Goal: Information Seeking & Learning: Find contact information

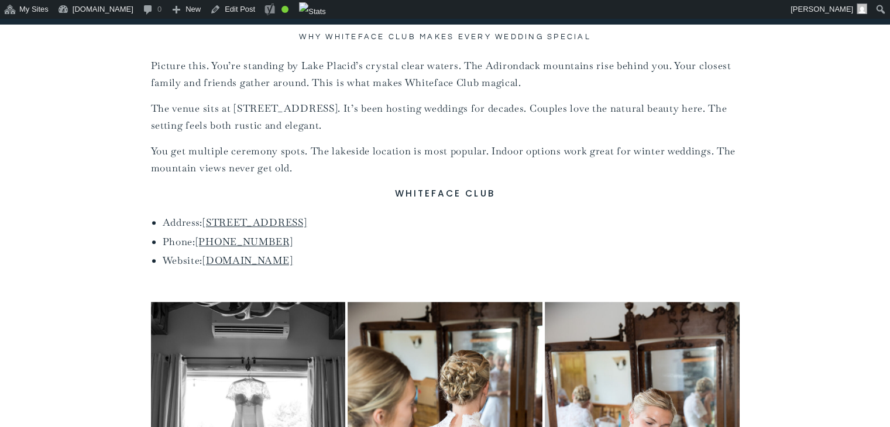
scroll to position [887, 0]
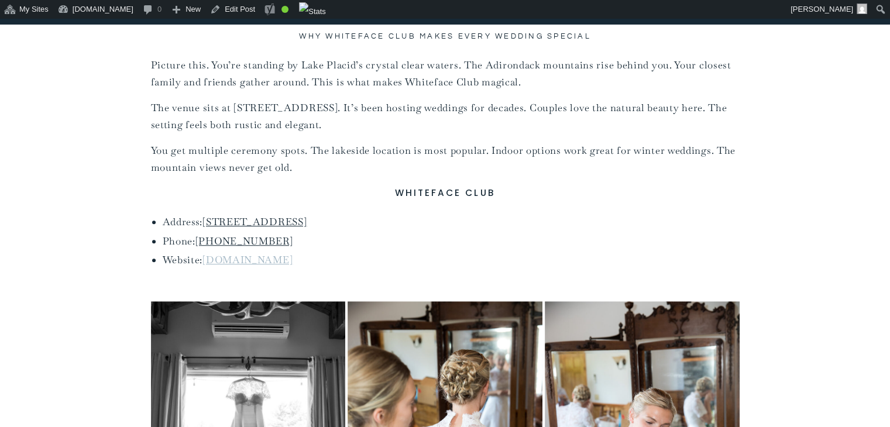
click at [286, 262] on link "whitefaceclubresort.com" at bounding box center [247, 259] width 90 height 13
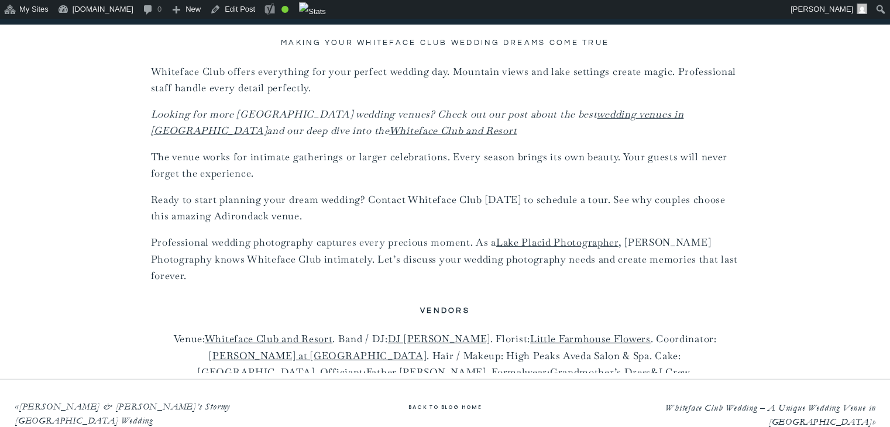
scroll to position [7723, 0]
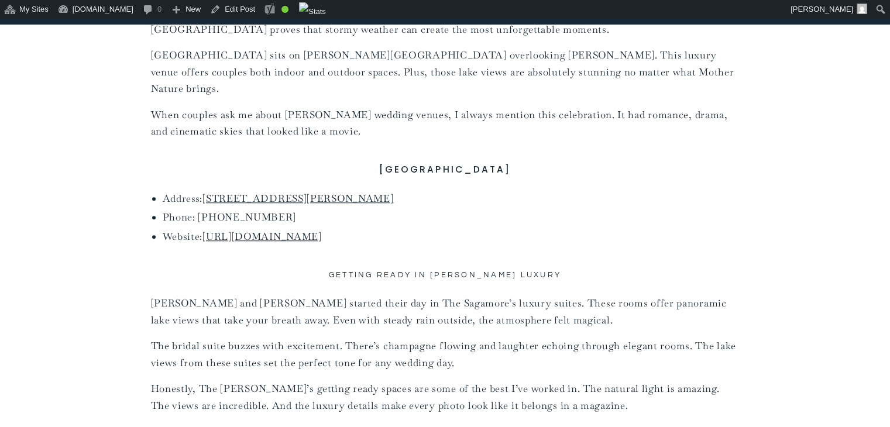
scroll to position [1025, 0]
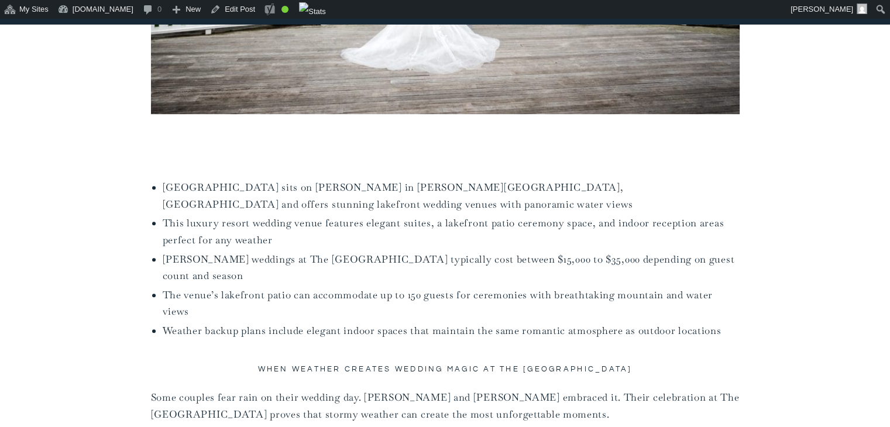
scroll to position [639, 0]
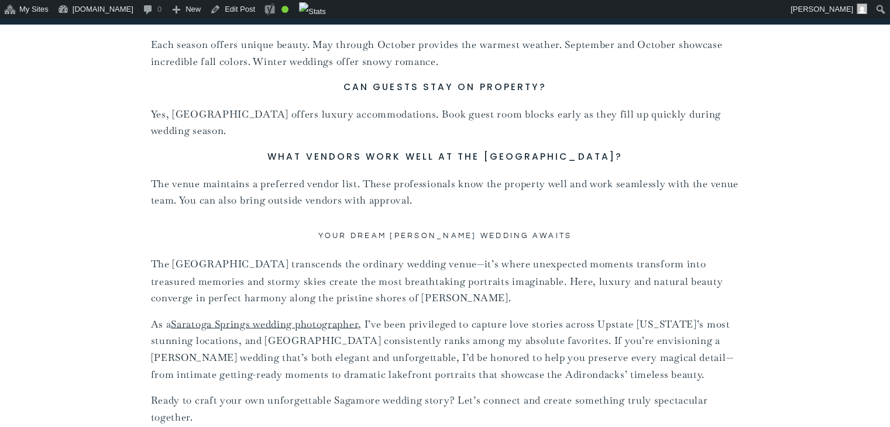
scroll to position [10849, 0]
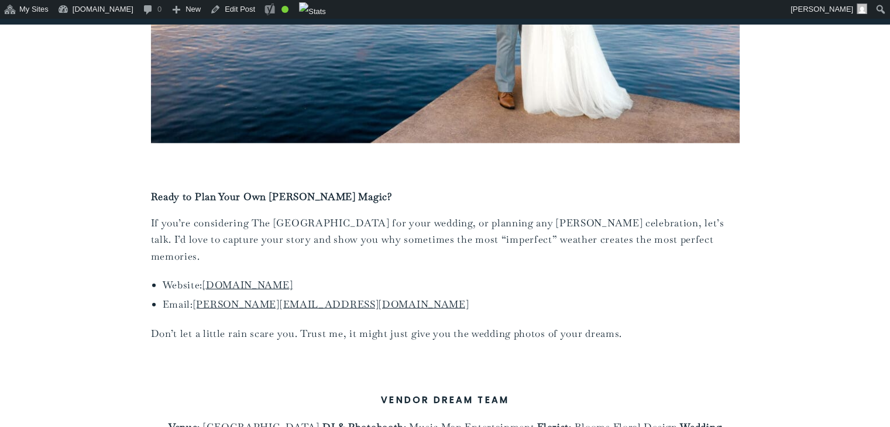
scroll to position [11556, 0]
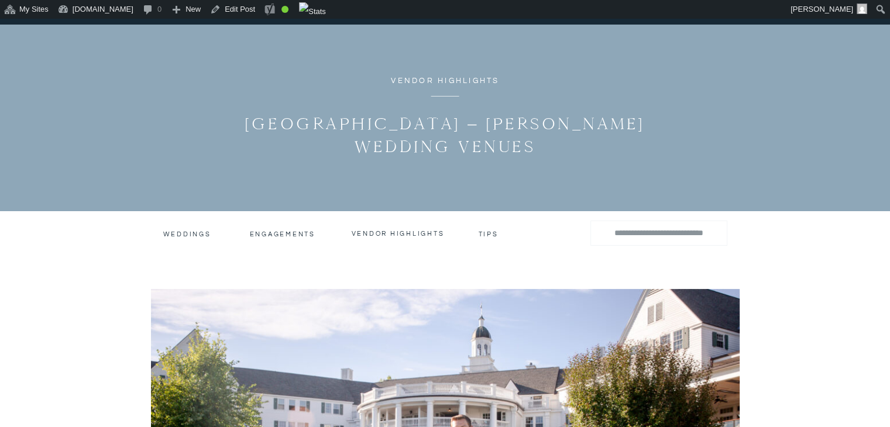
scroll to position [72, 0]
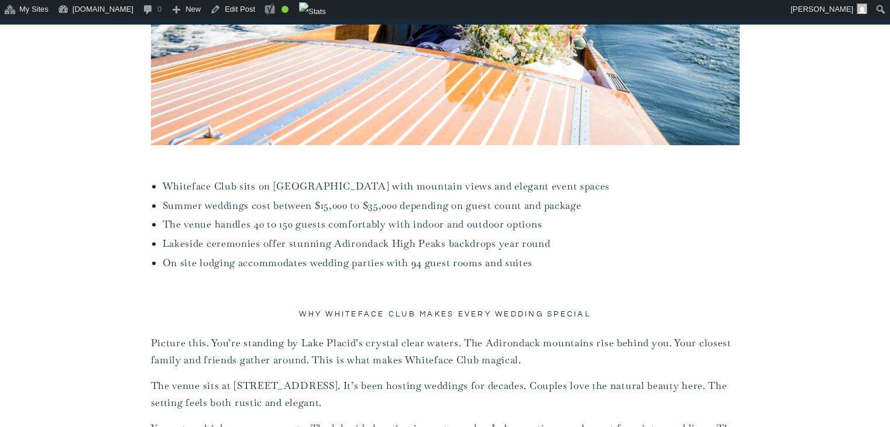
scroll to position [609, 0]
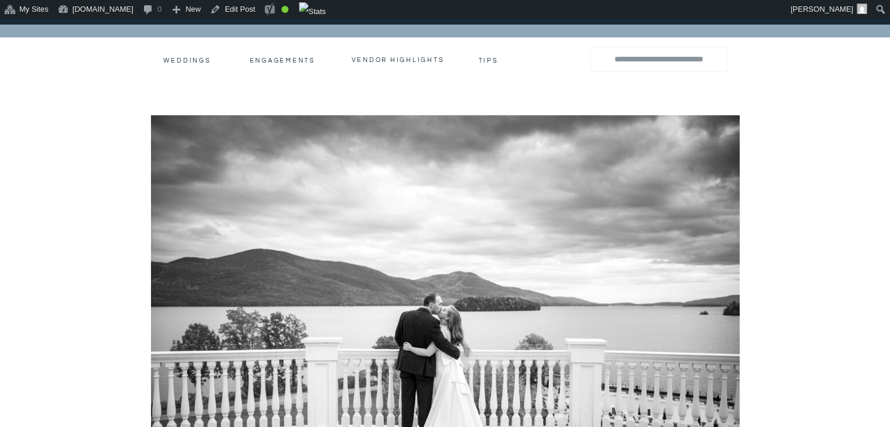
scroll to position [225, 0]
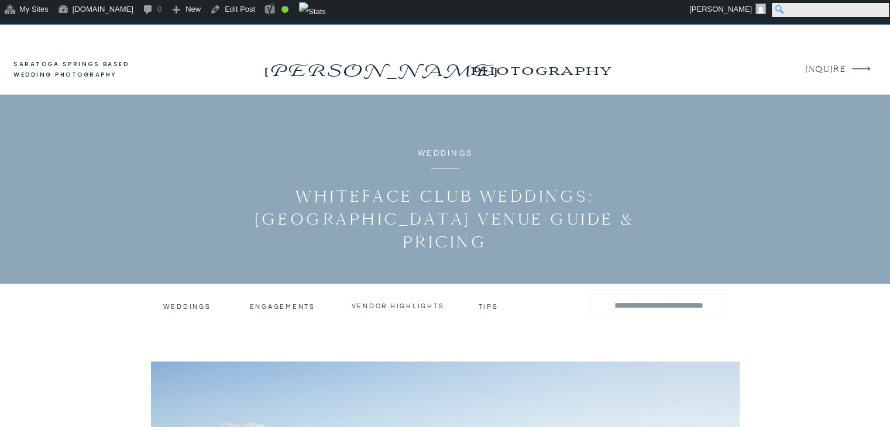
click at [878, 8] on input "Search" at bounding box center [830, 10] width 117 height 14
type input "******"
click input "******" at bounding box center [0, 0] width 0 height 0
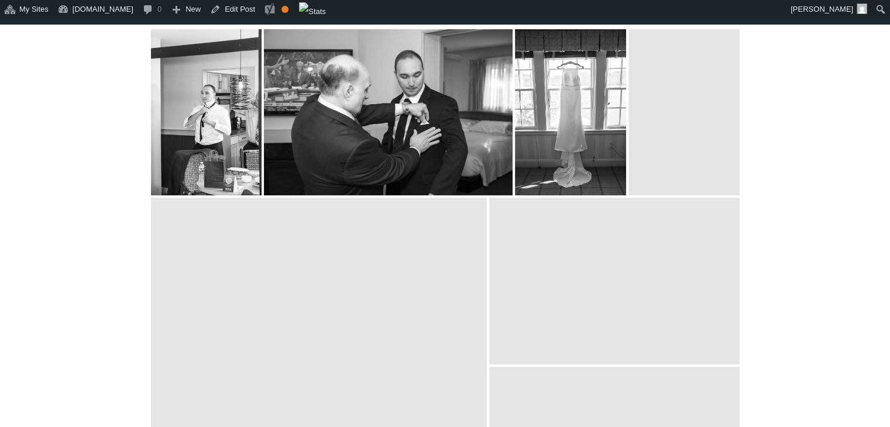
scroll to position [9032, 0]
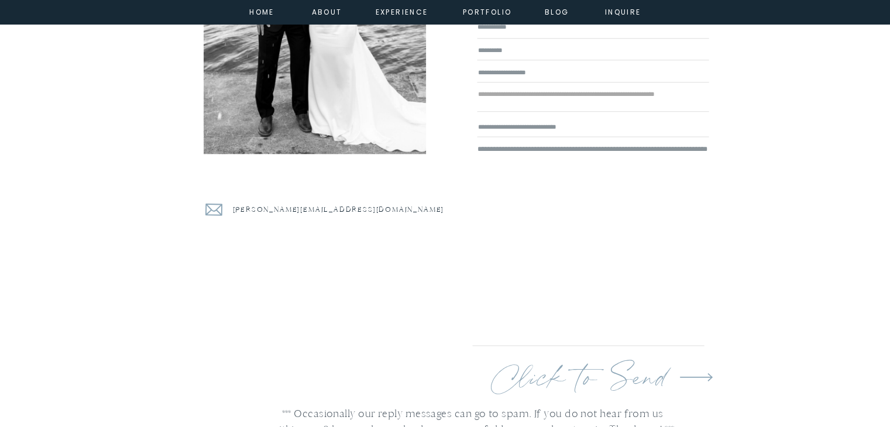
scroll to position [6409, 0]
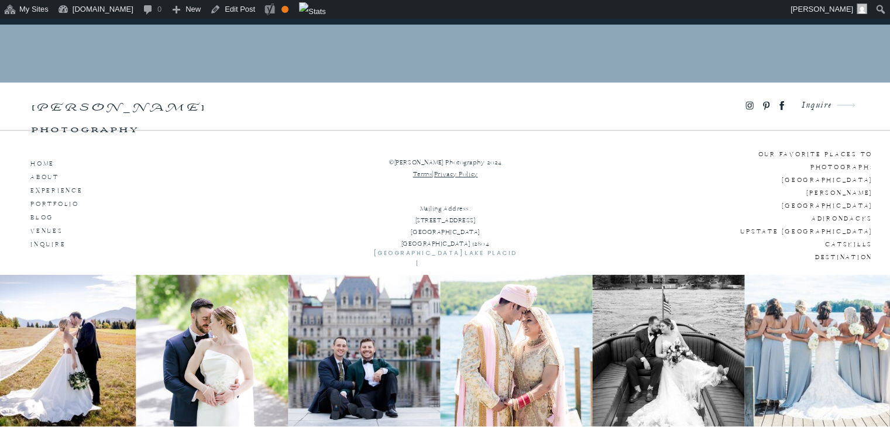
scroll to position [10734, 0]
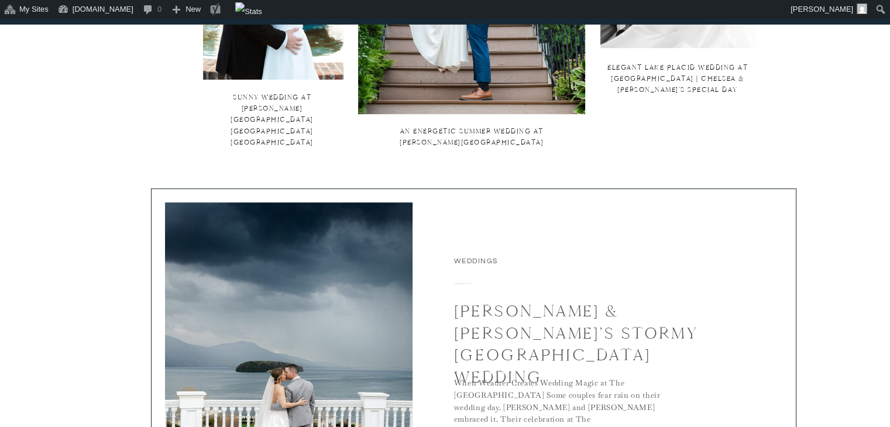
scroll to position [836, 0]
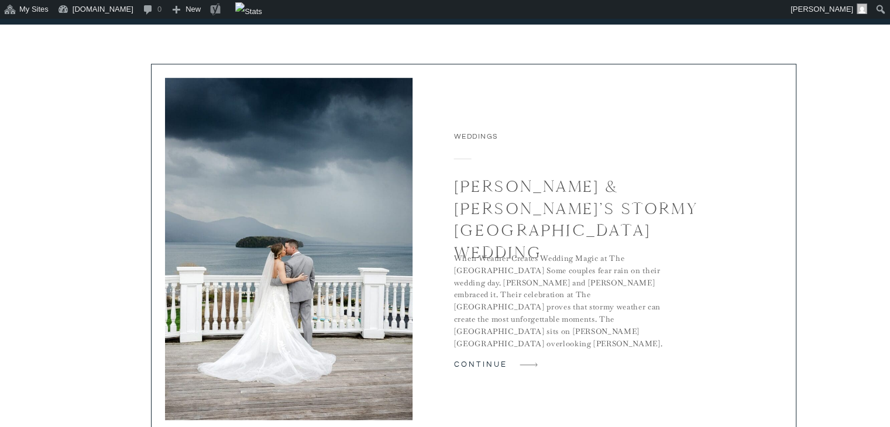
click at [318, 252] on img at bounding box center [289, 249] width 248 height 342
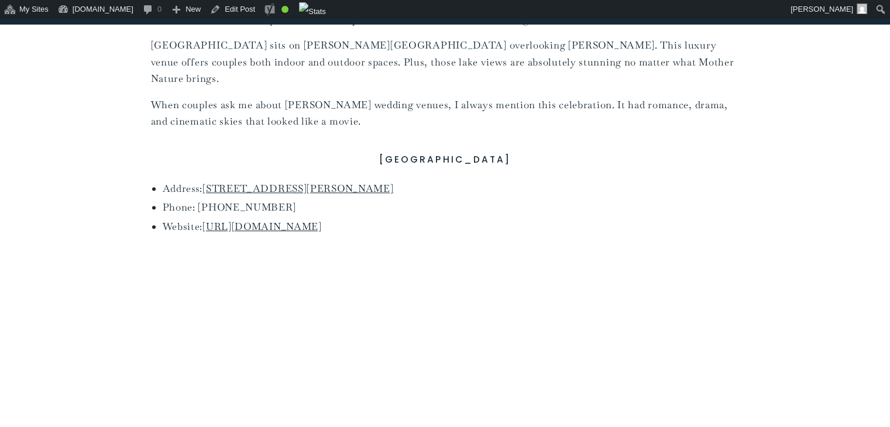
scroll to position [1014, 0]
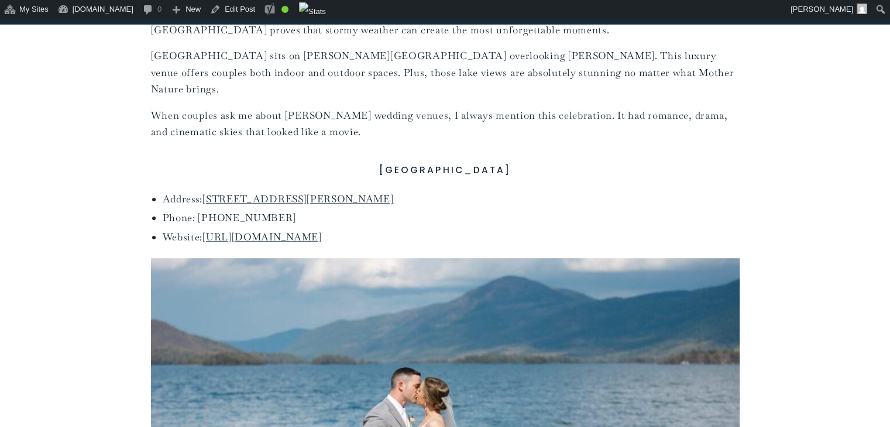
drag, startPoint x: 424, startPoint y: 226, endPoint x: 370, endPoint y: 139, distance: 102.5
copy div "Sagamore Resort Address: 110 Sagamore Rd, Bolton Landing, NY 12814 Phone: (518)…"
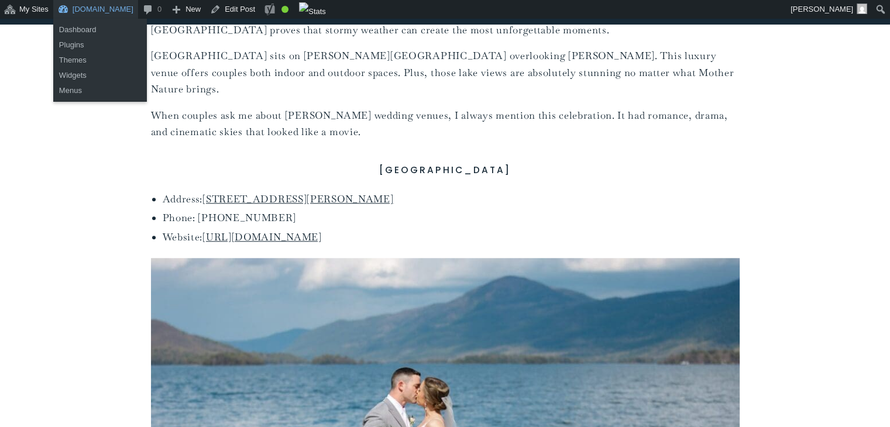
click at [138, 12] on link "[DOMAIN_NAME]" at bounding box center [95, 9] width 85 height 19
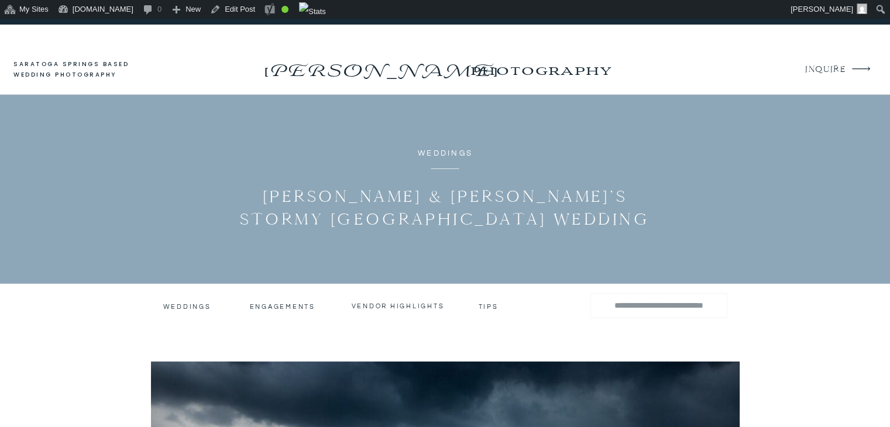
click at [419, 75] on p "[PERSON_NAME]" at bounding box center [380, 66] width 238 height 19
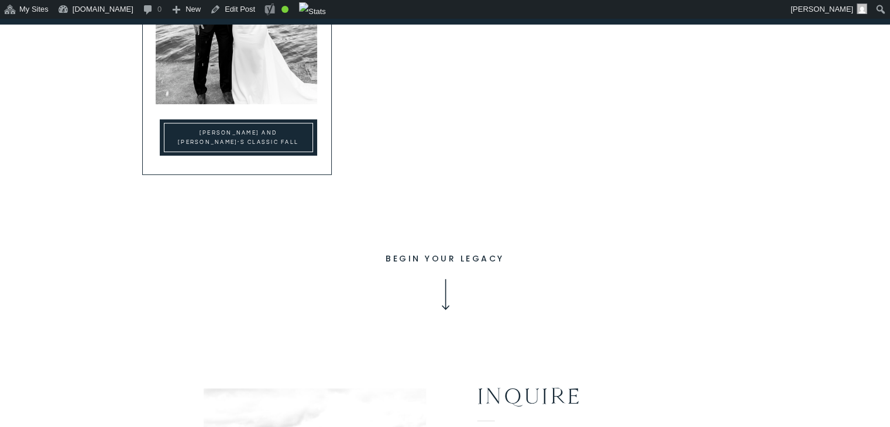
scroll to position [9493, 0]
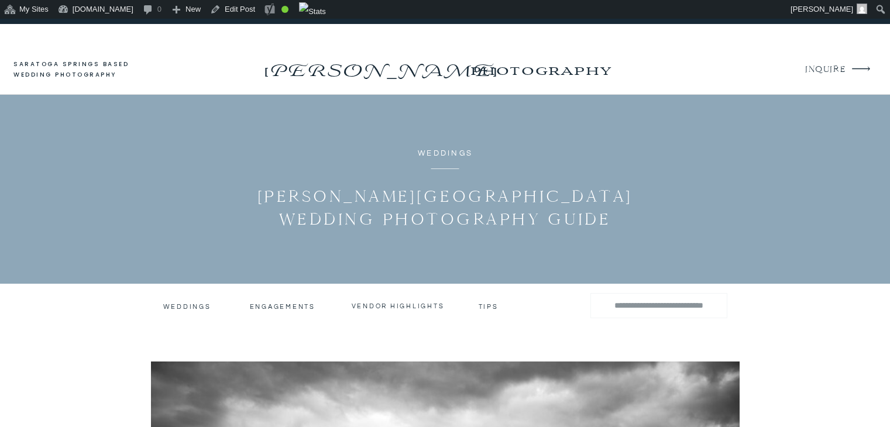
scroll to position [9493, 0]
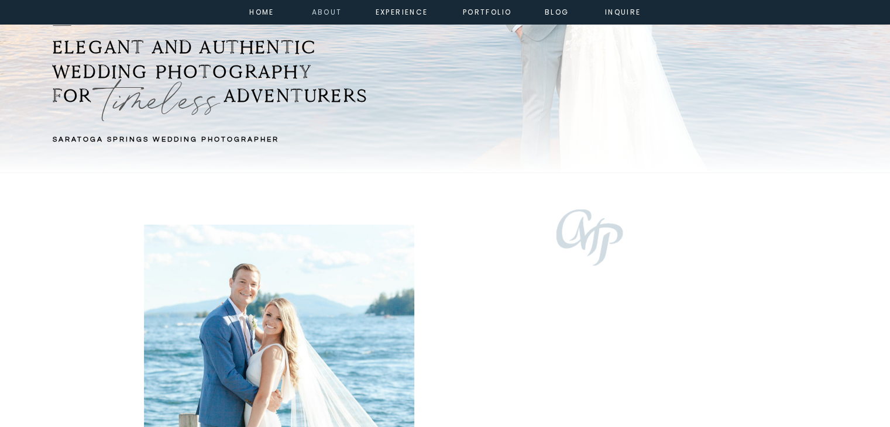
scroll to position [329, 0]
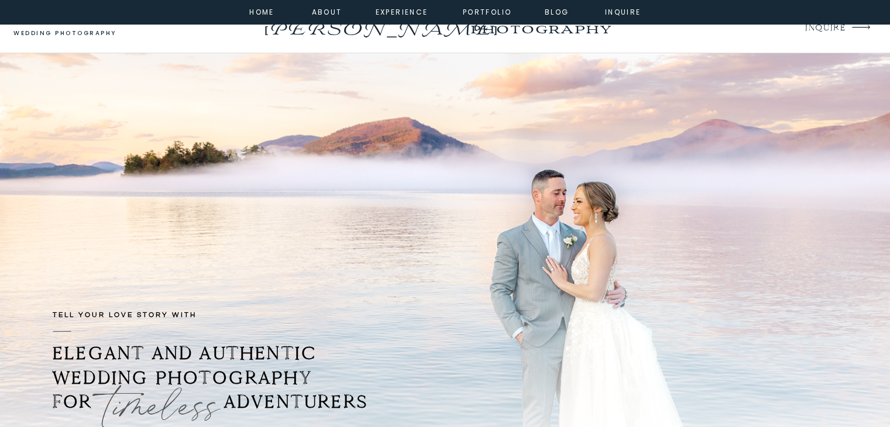
scroll to position [26, 0]
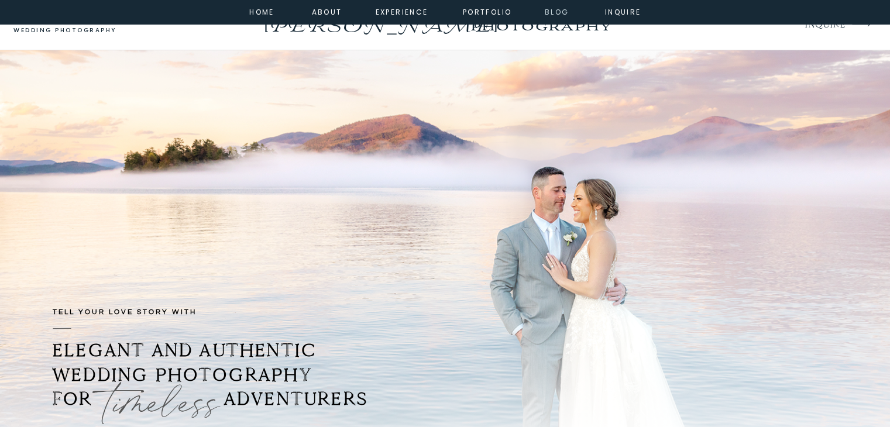
click at [547, 11] on nav "Blog" at bounding box center [557, 11] width 42 height 11
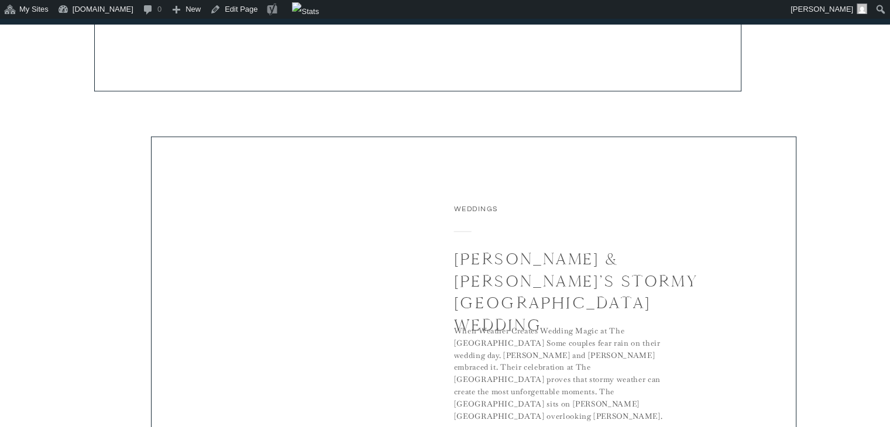
scroll to position [1606, 0]
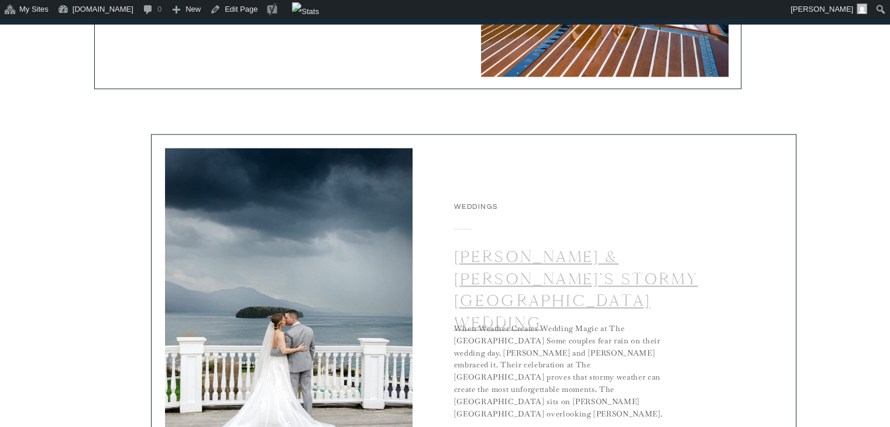
click at [531, 293] on link "[PERSON_NAME] & [PERSON_NAME]’s Stormy [GEOGRAPHIC_DATA] Wedding" at bounding box center [576, 289] width 244 height 87
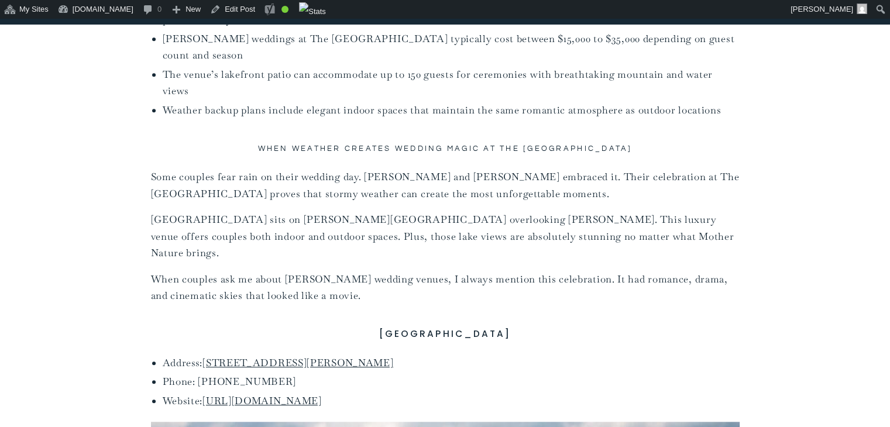
scroll to position [906, 0]
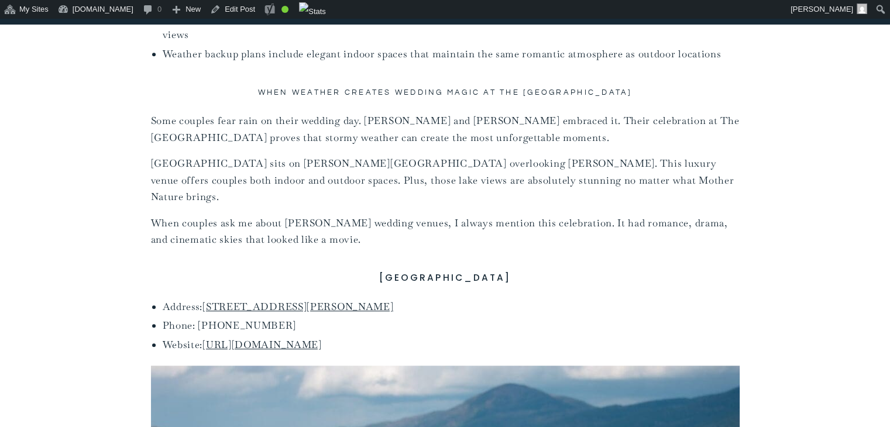
drag, startPoint x: 420, startPoint y: 327, endPoint x: 164, endPoint y: 291, distance: 258.3
click at [164, 298] on ul "Address: 110 Sagamore Rd, Bolton Landing, NY 12814 Phone: (518) 644-9400 Websit…" at bounding box center [451, 325] width 577 height 55
copy ul "Address: 110 Sagamore Rd, Bolton Landing, NY 12814 Phone: (518) 644-9400 Websit…"
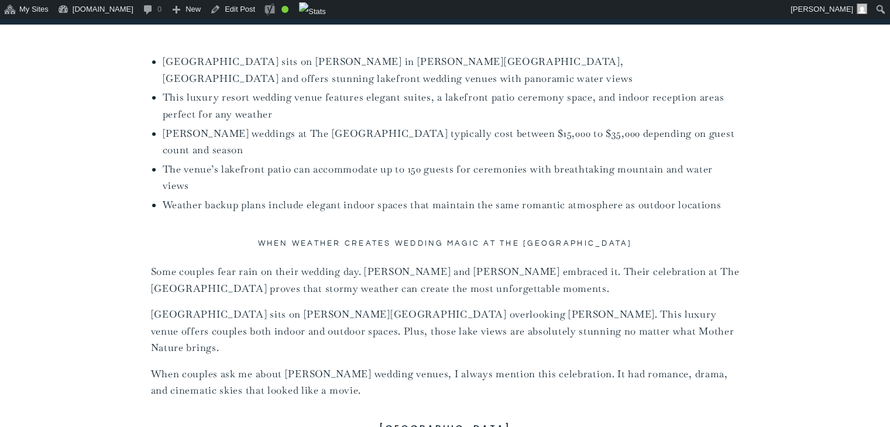
scroll to position [984, 0]
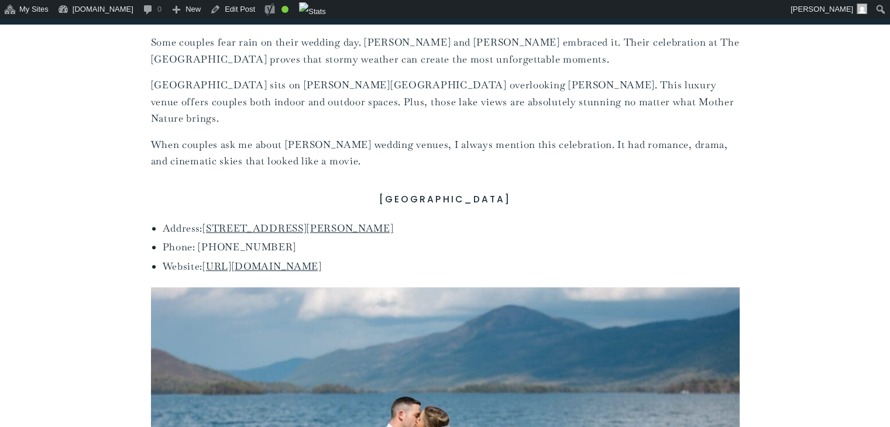
click at [423, 239] on li "Phone: [PHONE_NUMBER]" at bounding box center [451, 247] width 577 height 17
drag, startPoint x: 417, startPoint y: 249, endPoint x: 388, endPoint y: 182, distance: 73.4
copy div "Sagamore Resort Address: 110 Sagamore Rd, Bolton Landing, NY 12814 Phone: (518)…"
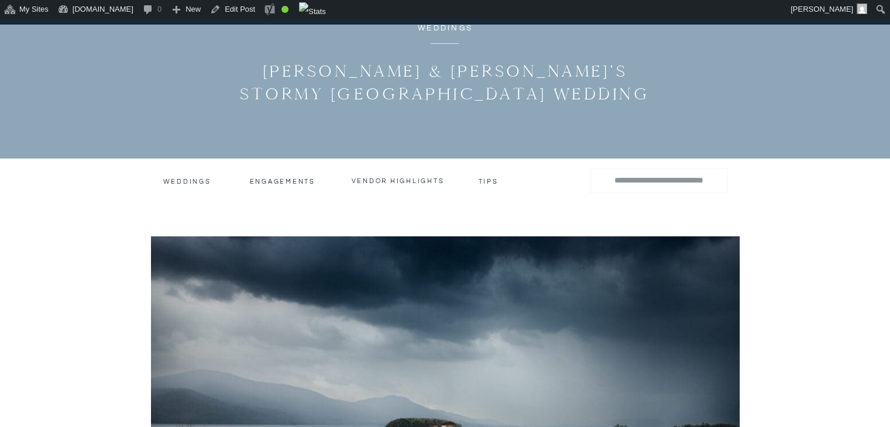
scroll to position [0, 0]
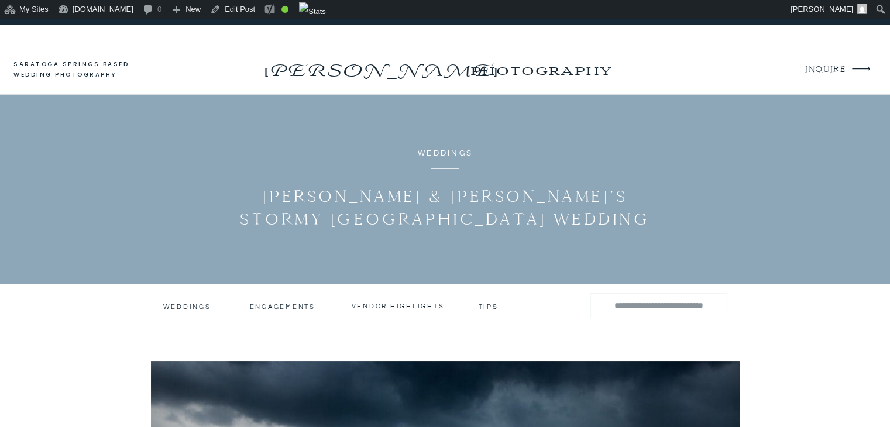
click at [550, 66] on p "photography" at bounding box center [540, 70] width 187 height 32
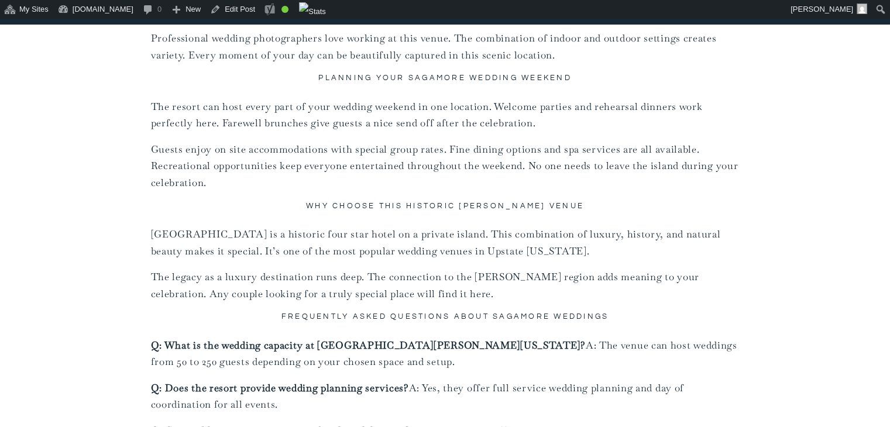
scroll to position [5805, 0]
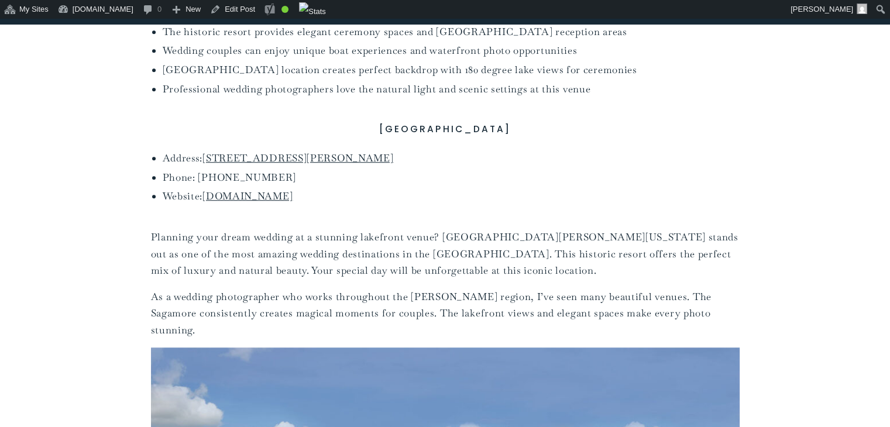
scroll to position [833, 0]
